Goal: Navigation & Orientation: Find specific page/section

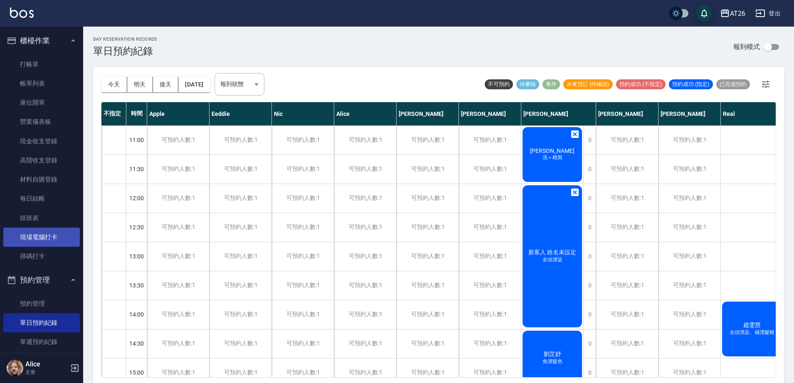
click at [49, 236] on link "現場電腦打卡" at bounding box center [41, 237] width 77 height 19
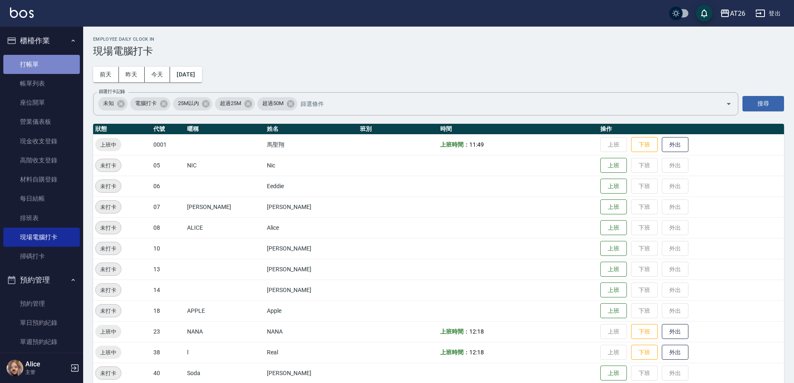
click at [49, 69] on link "打帳單" at bounding box center [41, 64] width 77 height 19
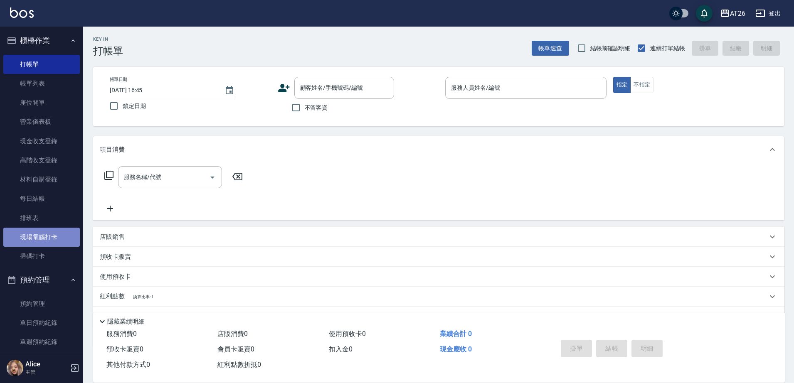
click at [51, 241] on link "現場電腦打卡" at bounding box center [41, 237] width 77 height 19
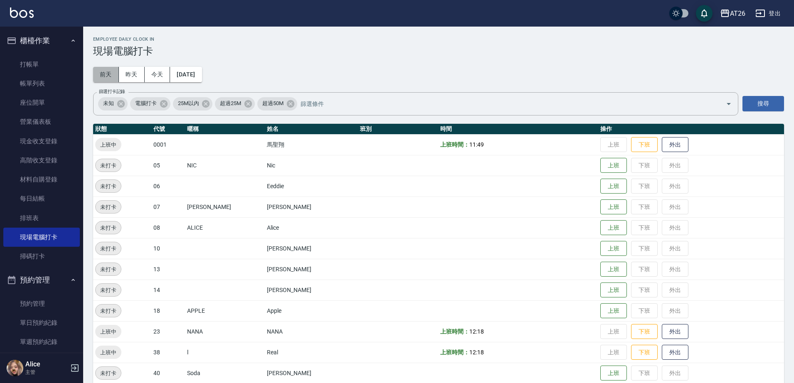
click at [110, 75] on button "前天" at bounding box center [106, 74] width 26 height 15
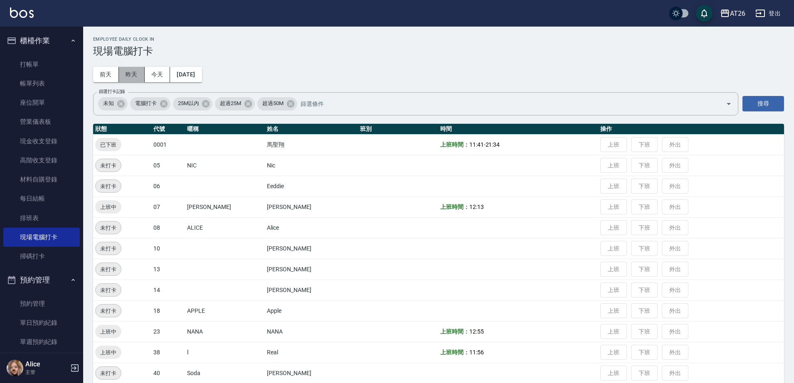
click at [134, 71] on button "昨天" at bounding box center [132, 74] width 26 height 15
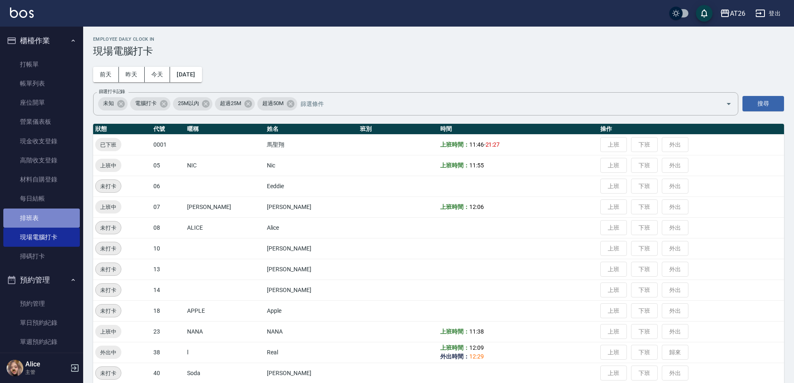
click at [52, 215] on link "排班表" at bounding box center [41, 218] width 77 height 19
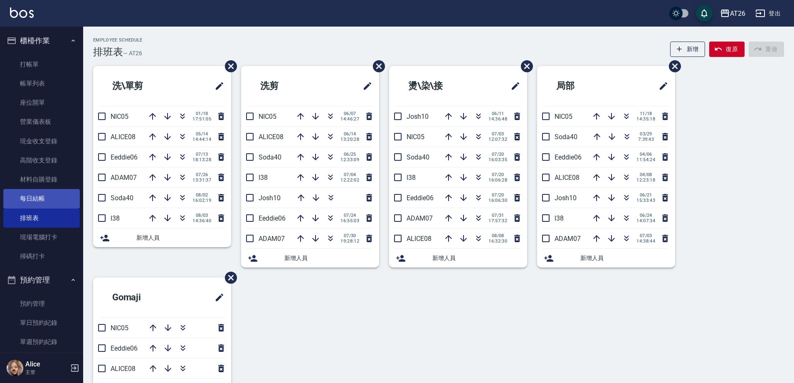
click at [49, 201] on link "每日結帳" at bounding box center [41, 198] width 77 height 19
